Goal: Check status

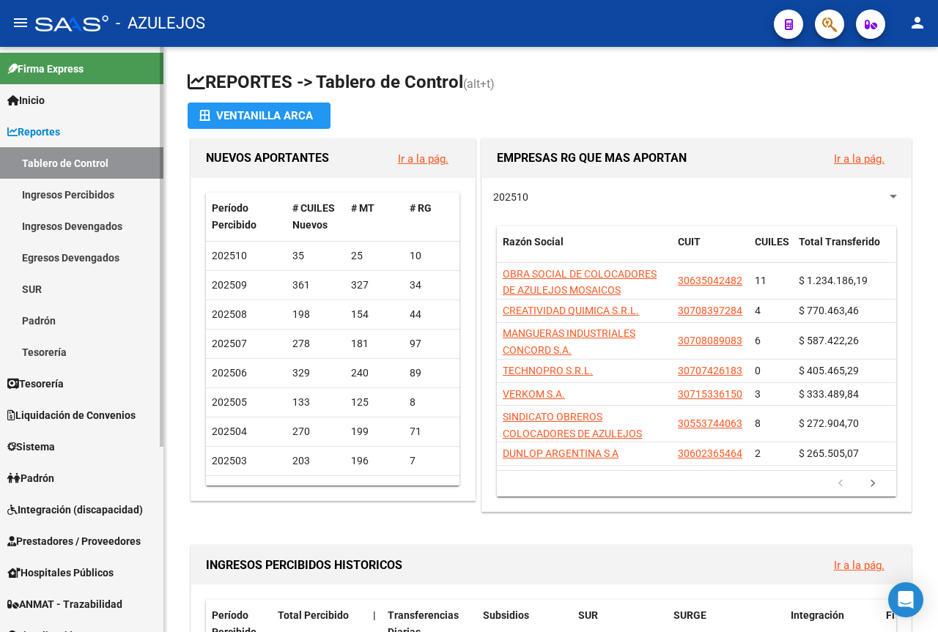
click at [76, 161] on link "Tablero de Control" at bounding box center [81, 163] width 163 height 32
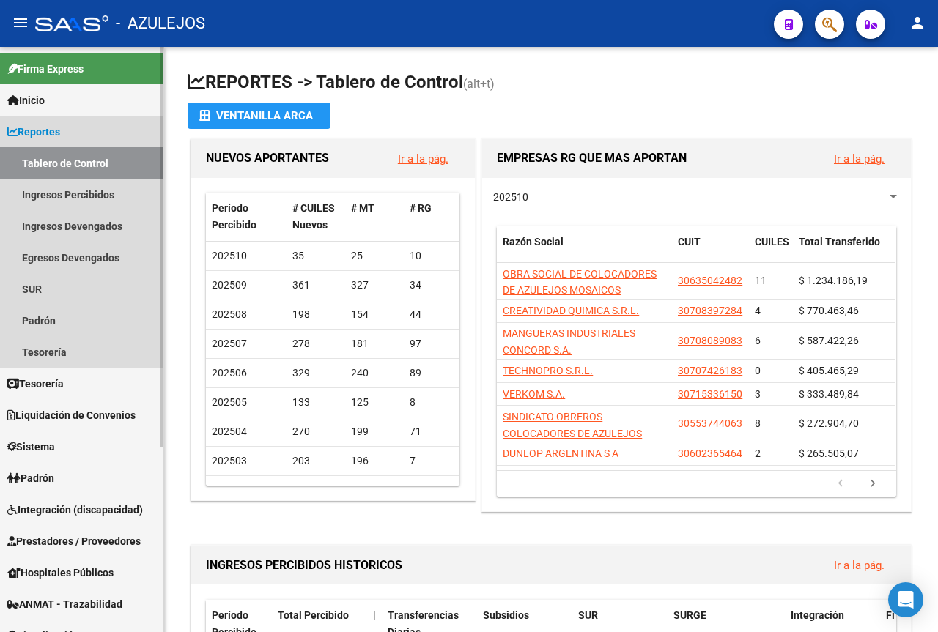
click at [68, 130] on link "Reportes" at bounding box center [81, 132] width 163 height 32
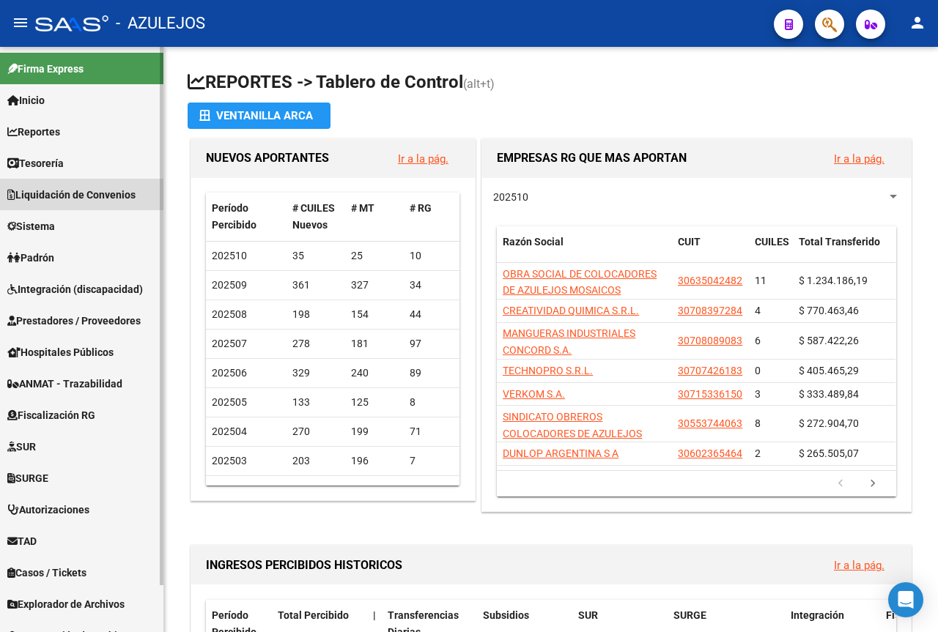
click at [50, 188] on span "Liquidación de Convenios" at bounding box center [71, 195] width 128 height 16
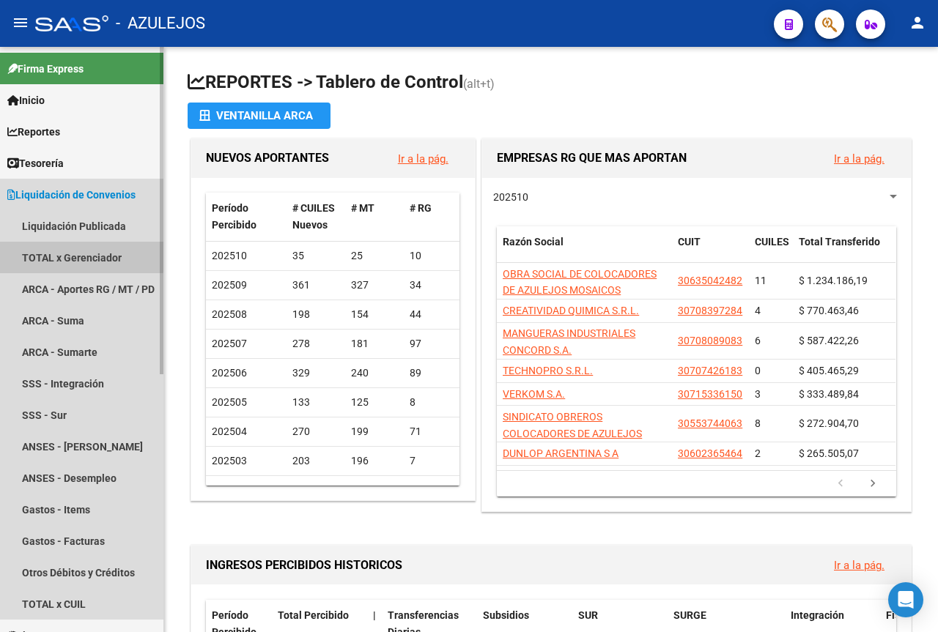
click at [60, 255] on link "TOTAL x Gerenciador" at bounding box center [81, 258] width 163 height 32
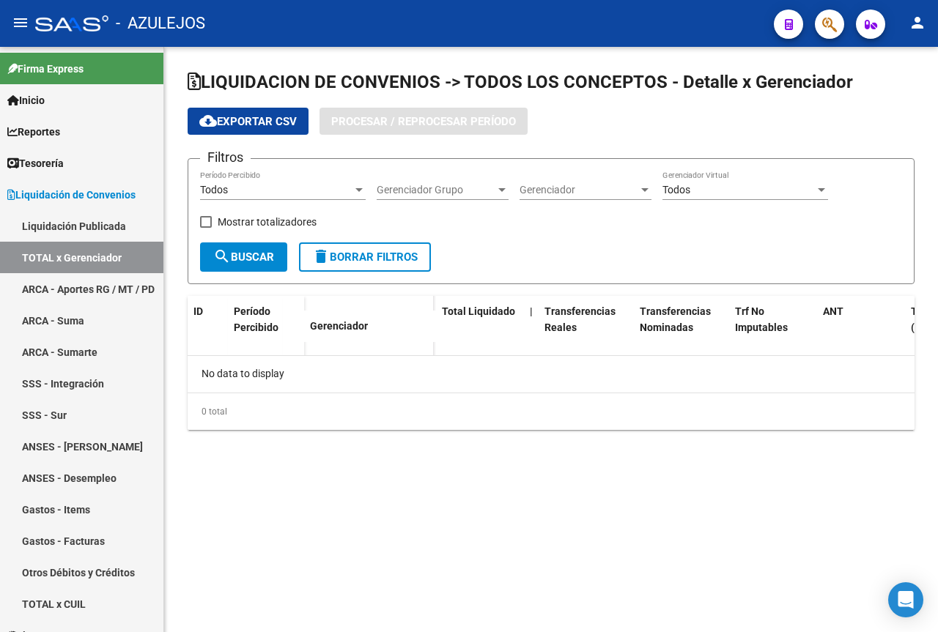
checkbox input "true"
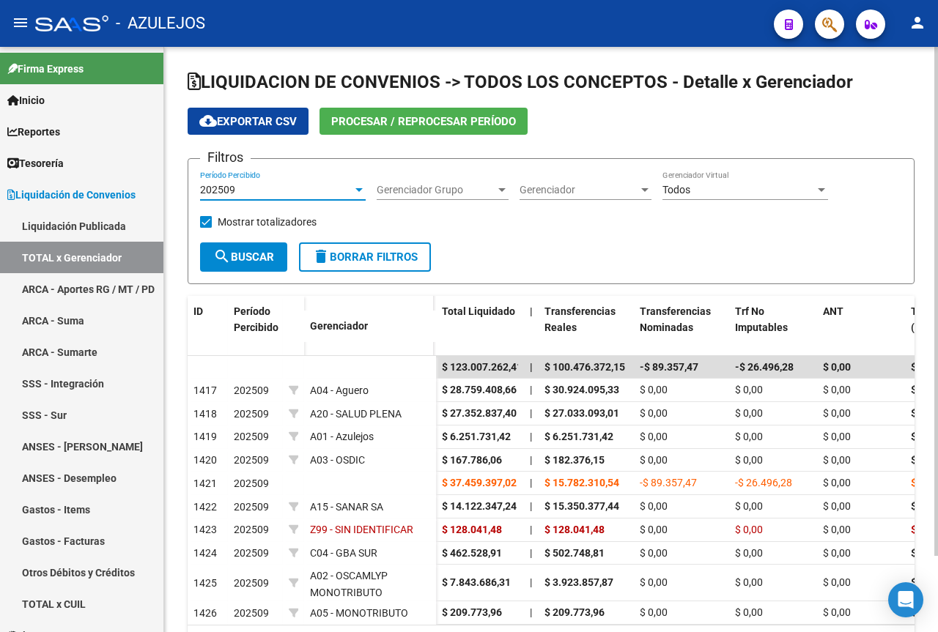
click at [241, 187] on div "202509" at bounding box center [276, 190] width 152 height 12
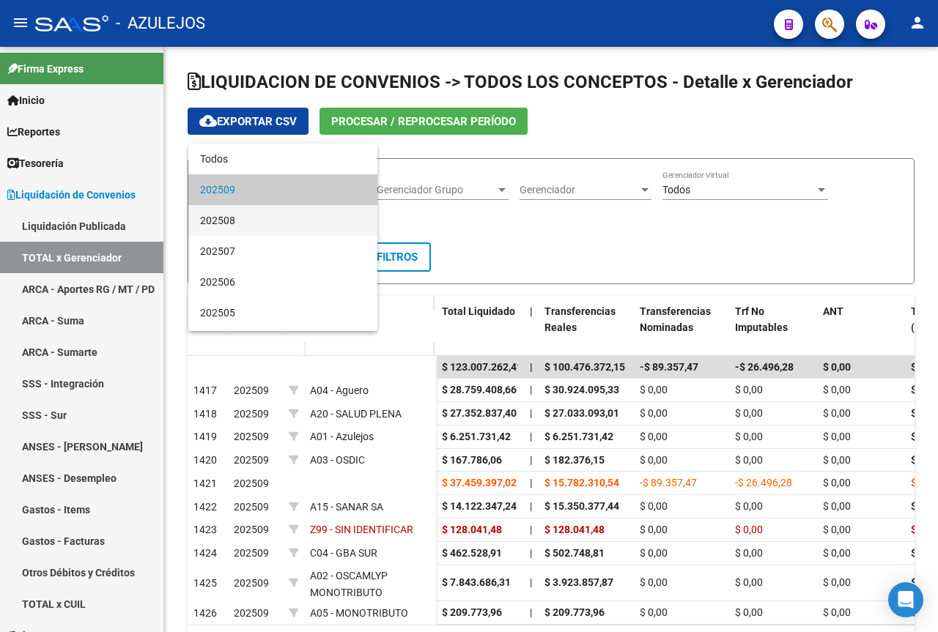
click at [240, 216] on span "202508" at bounding box center [283, 220] width 166 height 31
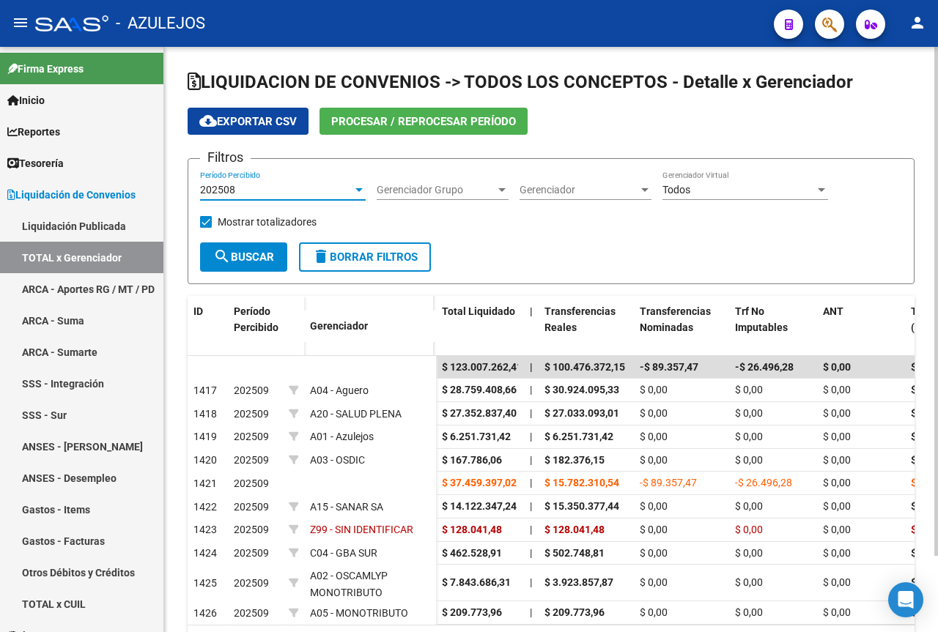
click at [249, 255] on span "search Buscar" at bounding box center [243, 257] width 61 height 13
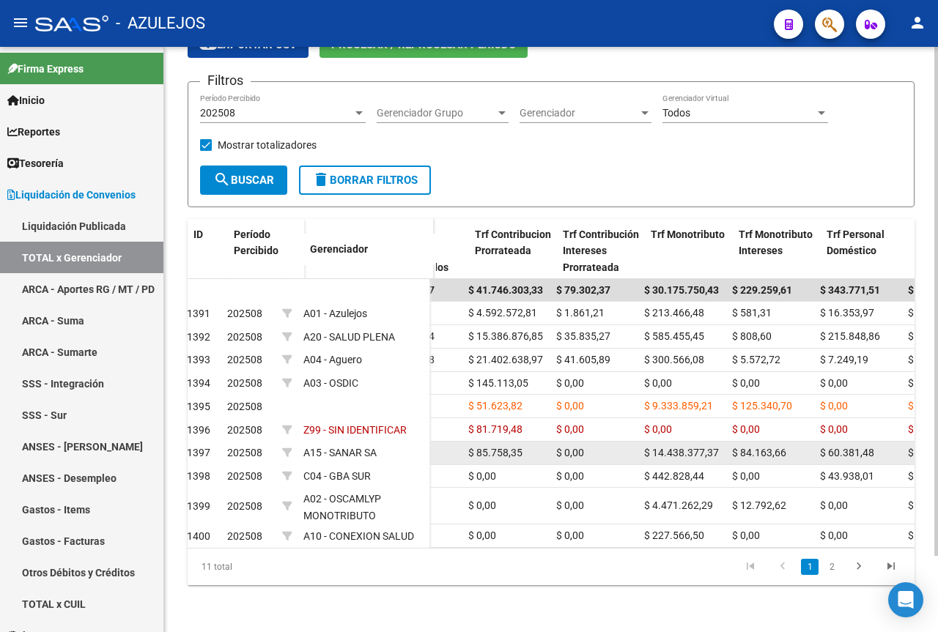
scroll to position [0, 733]
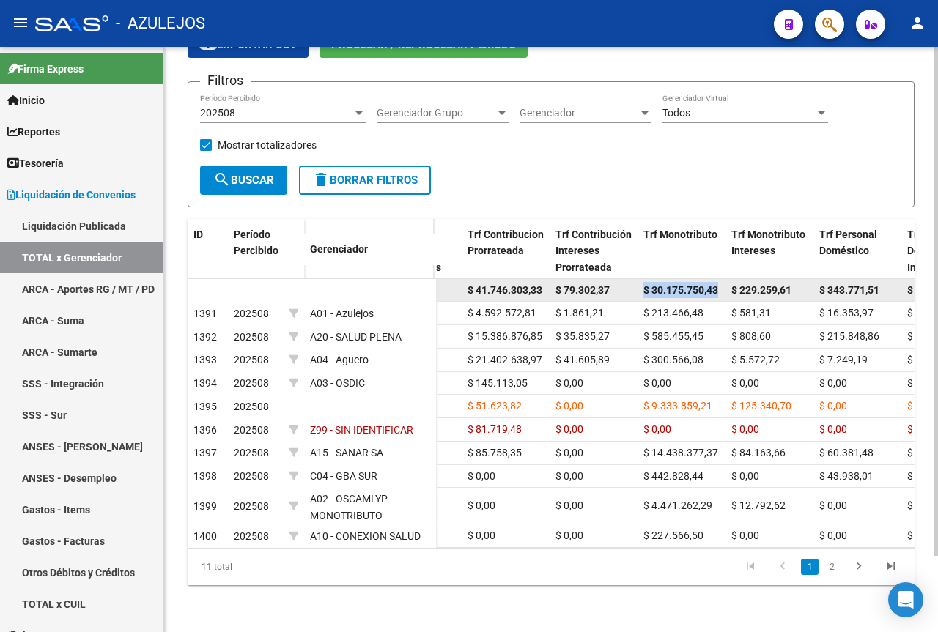
drag, startPoint x: 717, startPoint y: 279, endPoint x: 646, endPoint y: 279, distance: 71.8
click at [646, 284] on span "$ 30.175.750,43" at bounding box center [680, 290] width 75 height 12
copy span "$ 30.175.750,43"
